Goal: Find specific page/section: Find specific page/section

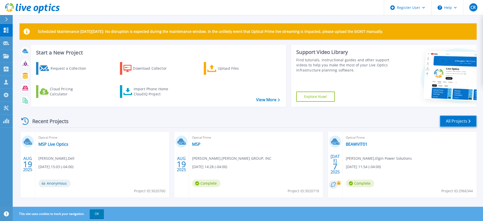
click at [455, 119] on link "All Projects" at bounding box center [458, 120] width 37 height 11
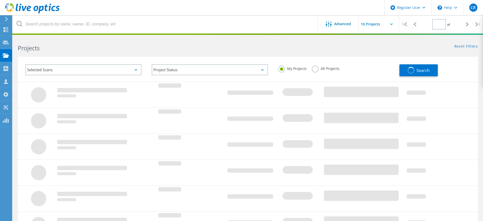
type input "1"
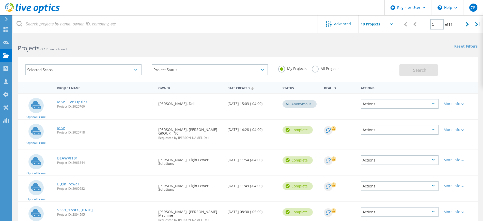
click at [61, 126] on link "MSP" at bounding box center [61, 128] width 8 height 4
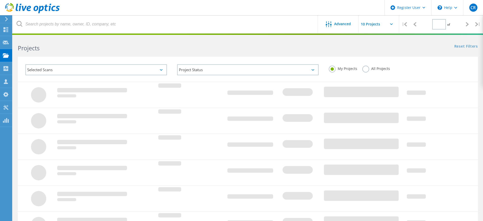
type input "1"
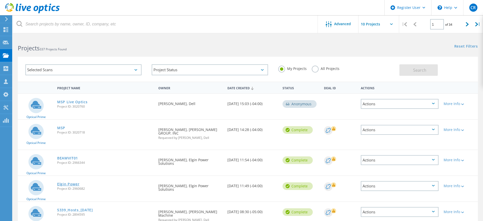
click at [65, 183] on link "Elgin Power" at bounding box center [68, 184] width 22 height 4
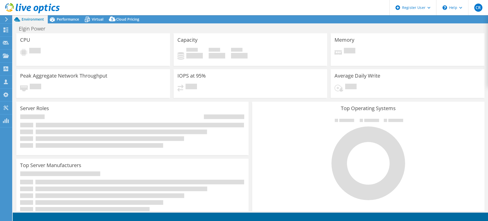
select select "USD"
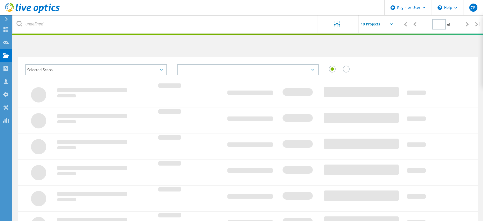
type input "1"
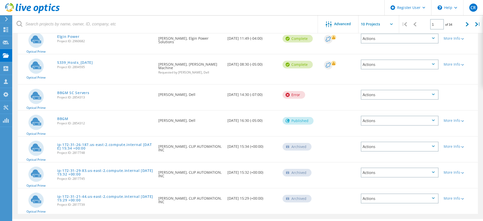
scroll to position [148, 0]
click at [62, 116] on link "BBGM" at bounding box center [62, 118] width 11 height 4
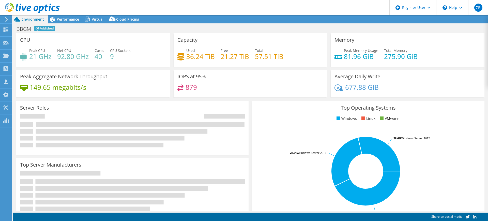
select select "USD"
